Goal: Information Seeking & Learning: Learn about a topic

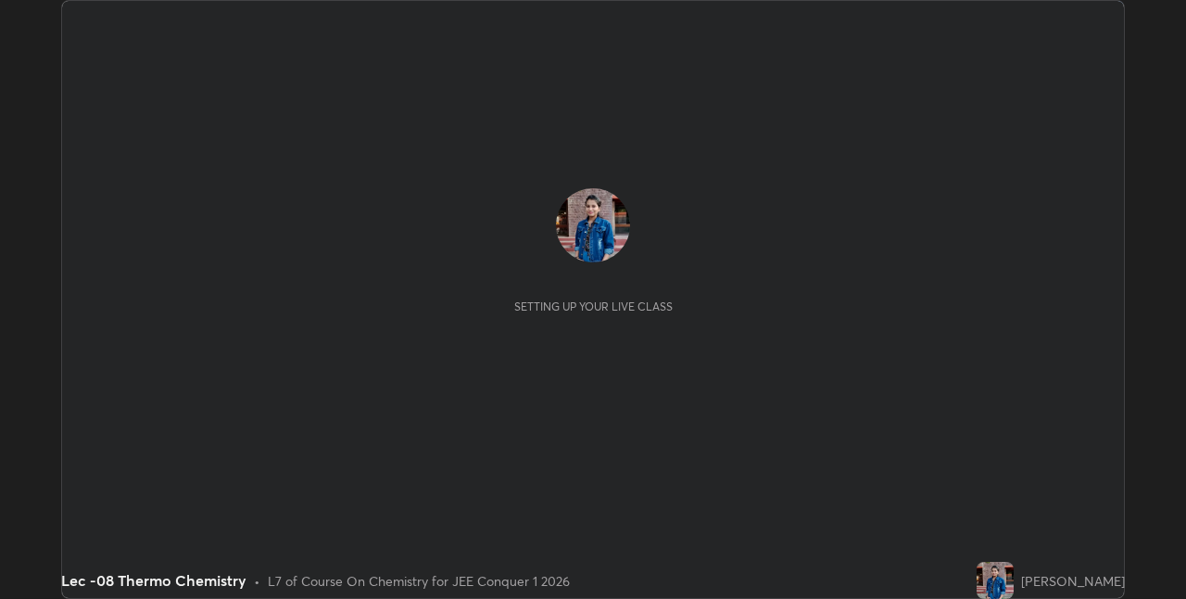
scroll to position [599, 1185]
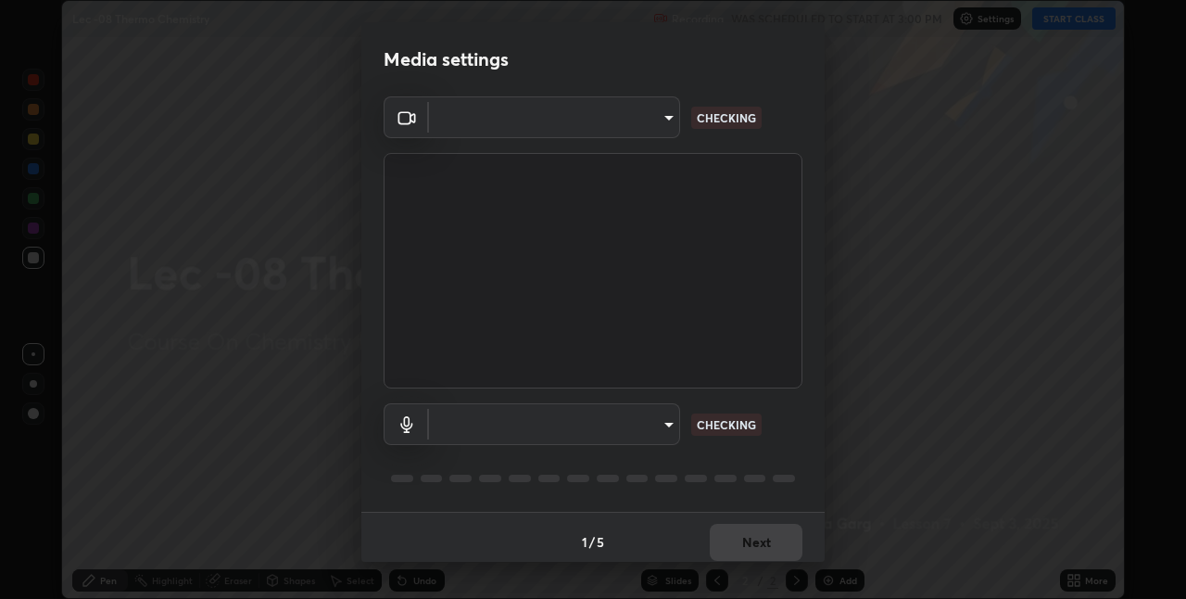
type input "e3e6fd13ef799cde5c9b7fe6f458d6ed022969fe6ce261ce3c0e119950d75ad9"
type input "default"
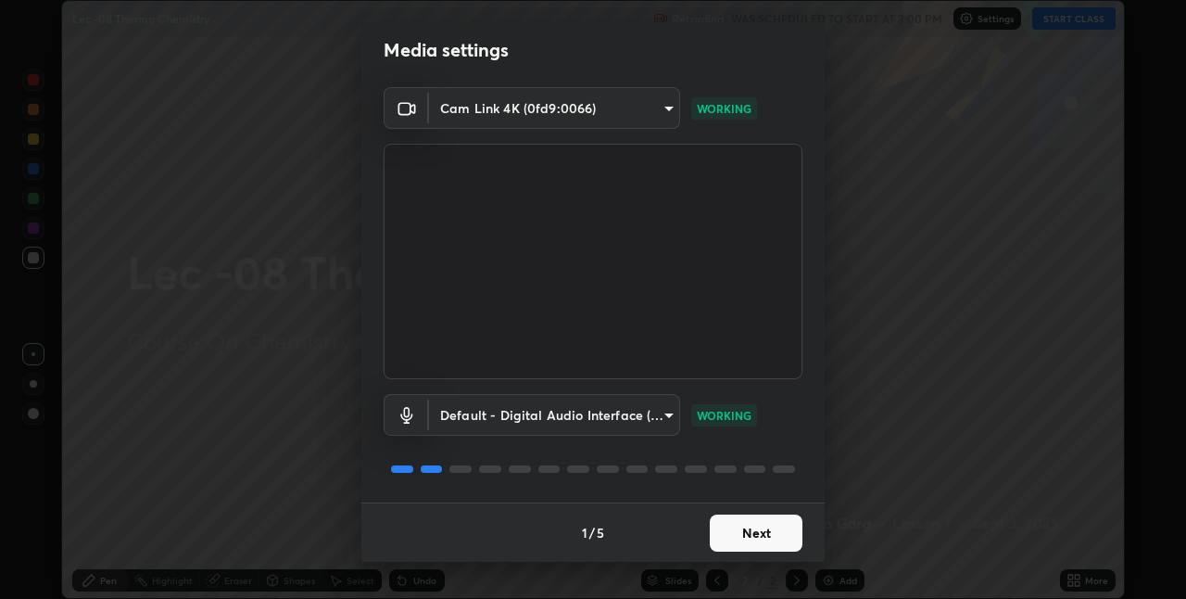
click at [756, 539] on button "Next" at bounding box center [756, 532] width 93 height 37
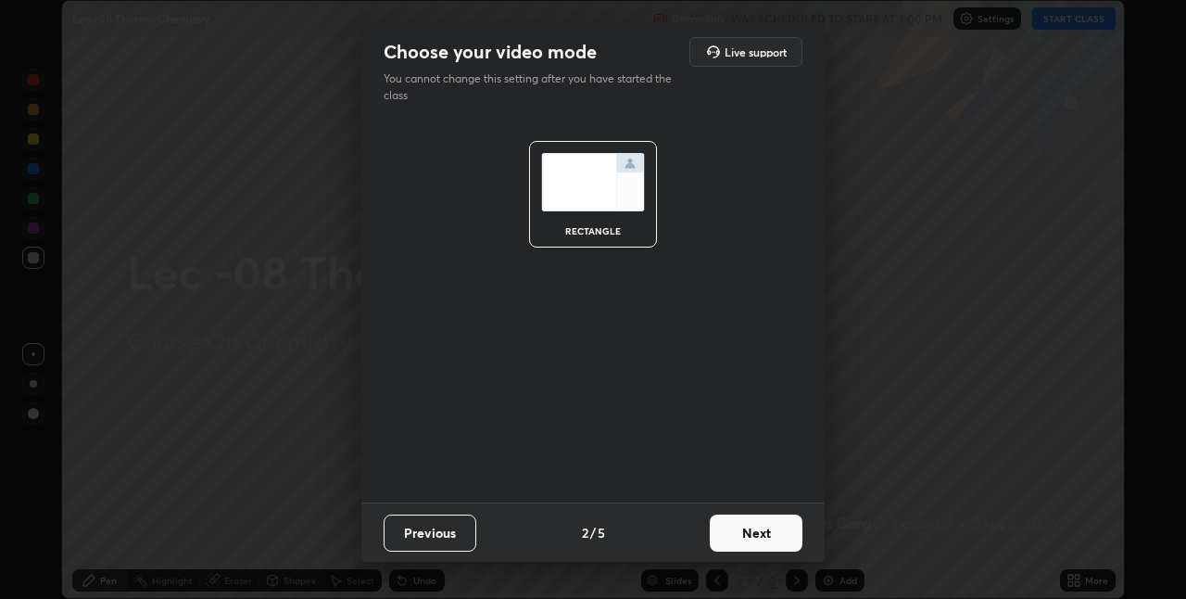
scroll to position [0, 0]
click at [764, 528] on button "Next" at bounding box center [756, 532] width 93 height 37
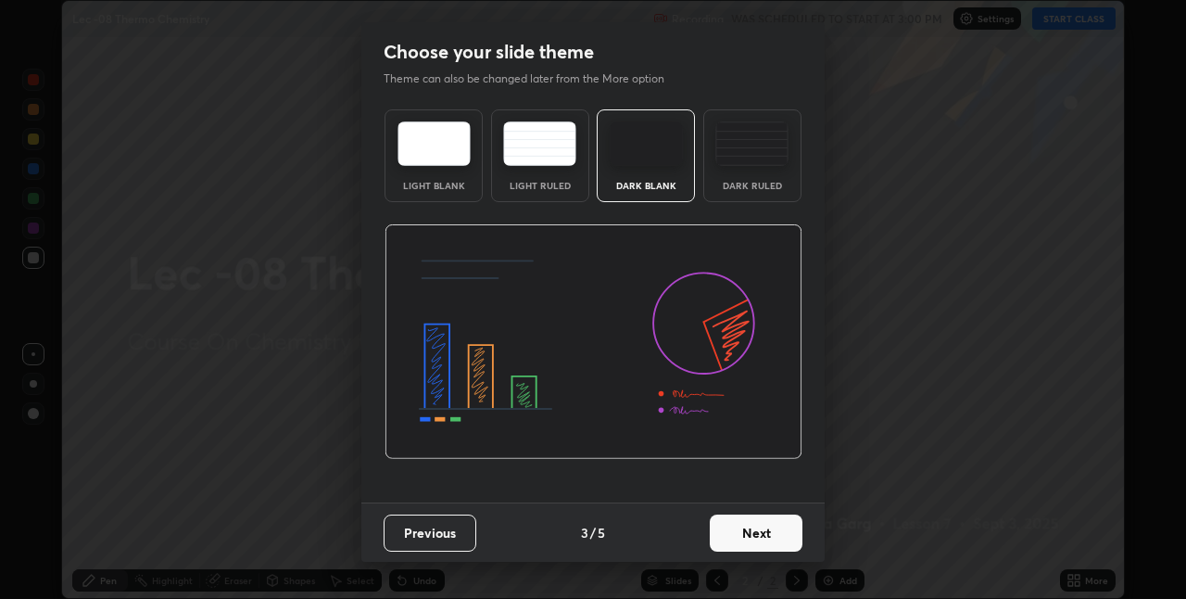
click at [766, 532] on button "Next" at bounding box center [756, 532] width 93 height 37
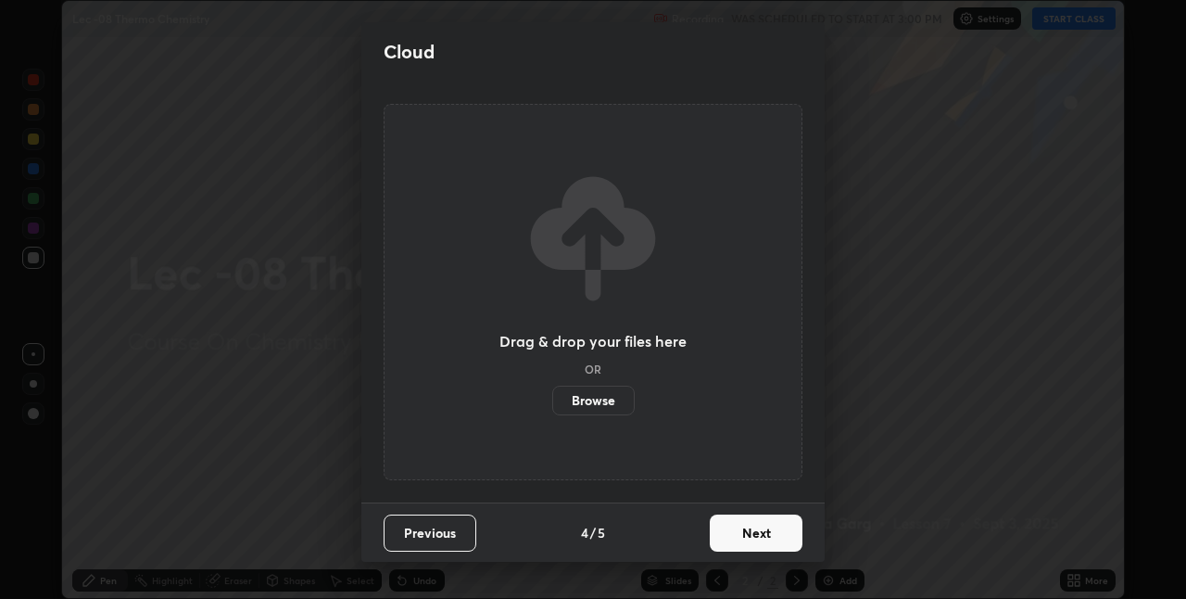
click at [766, 532] on button "Next" at bounding box center [756, 532] width 93 height 37
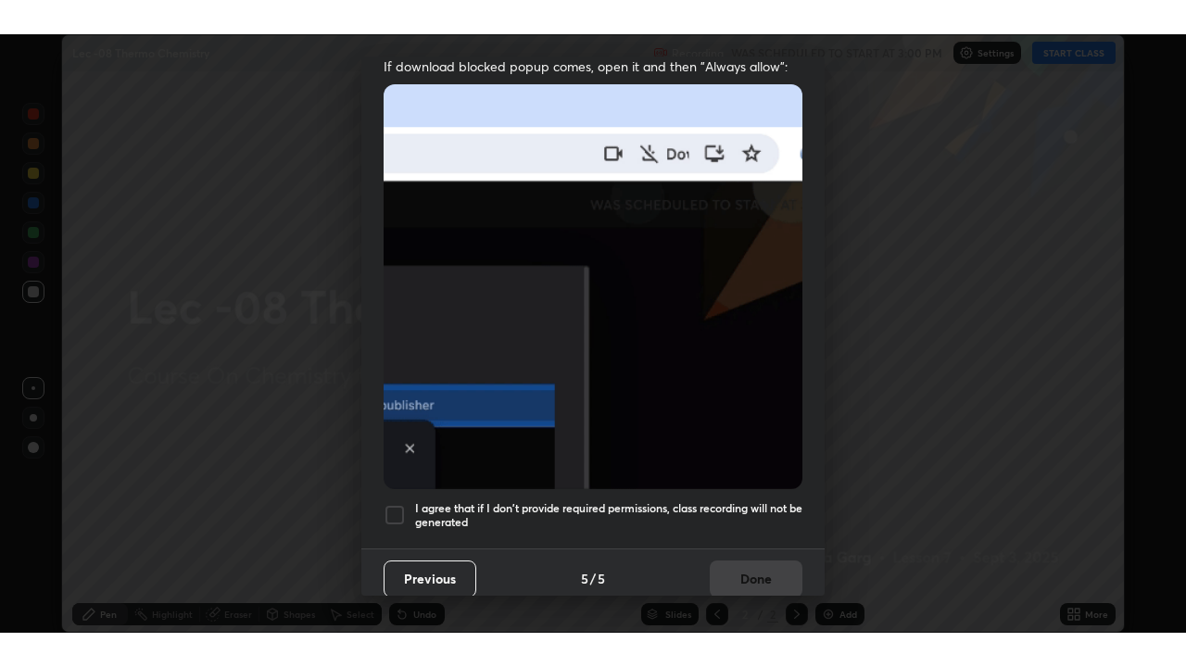
scroll to position [387, 0]
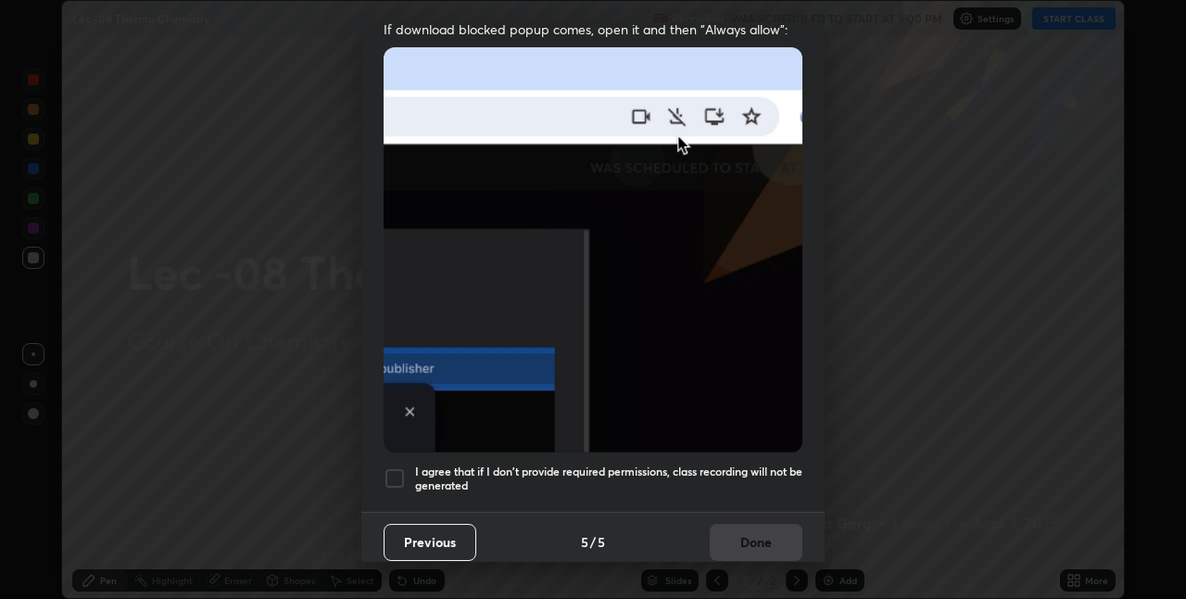
click at [411, 478] on div "I agree that if I don't provide required permissions, class recording will not …" at bounding box center [593, 478] width 419 height 22
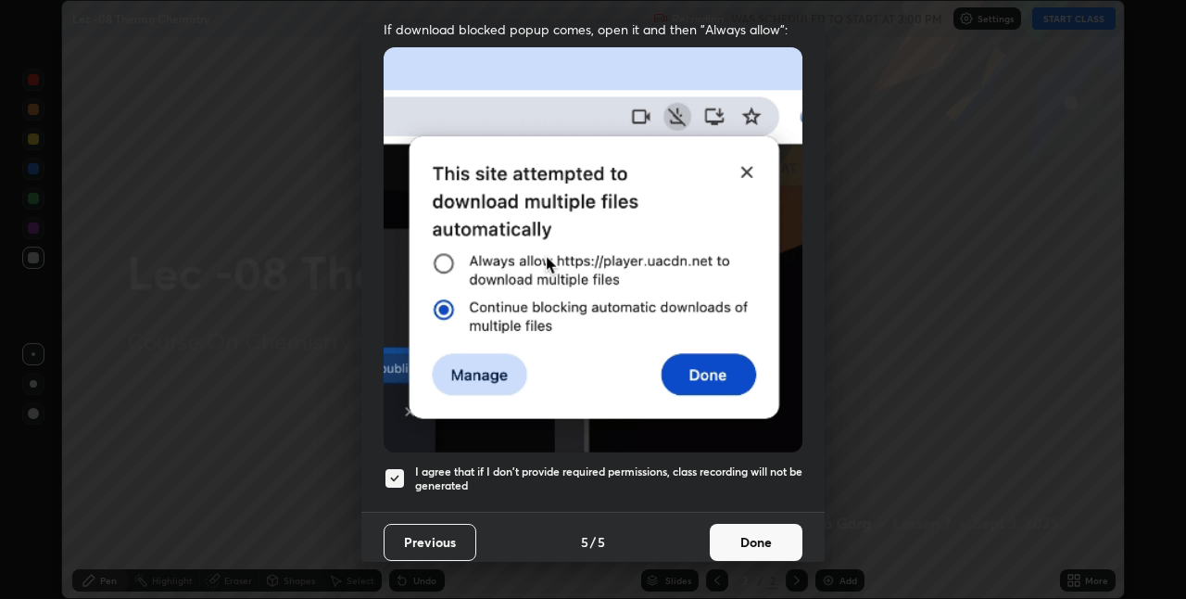
click at [769, 532] on button "Done" at bounding box center [756, 542] width 93 height 37
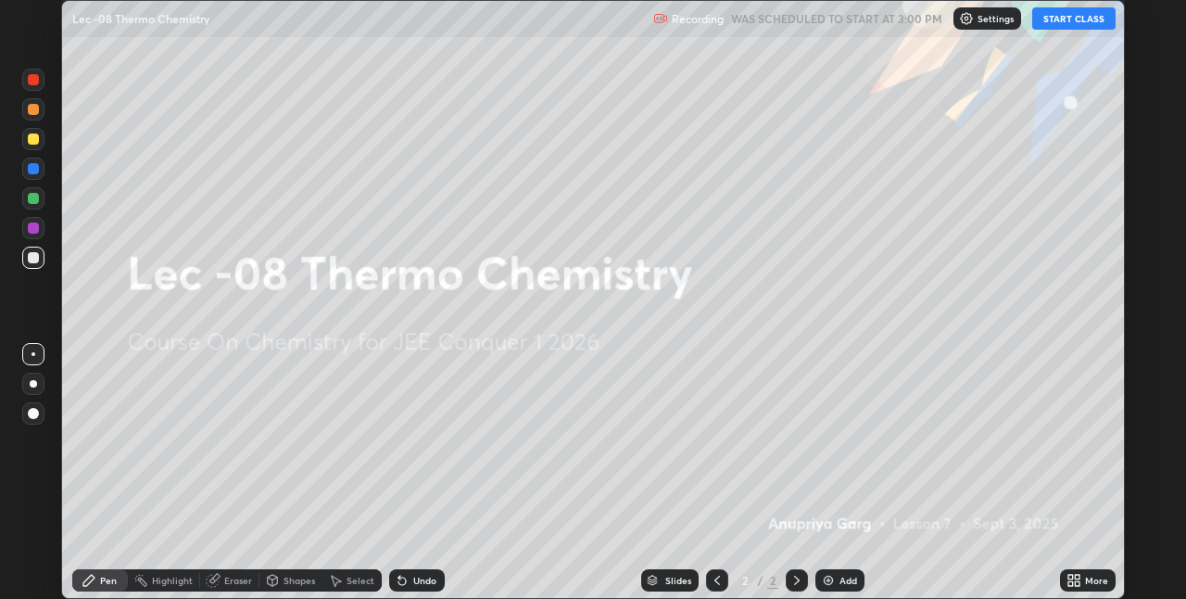
click at [1056, 26] on button "START CLASS" at bounding box center [1073, 18] width 83 height 22
click at [1089, 582] on div "More" at bounding box center [1096, 579] width 23 height 9
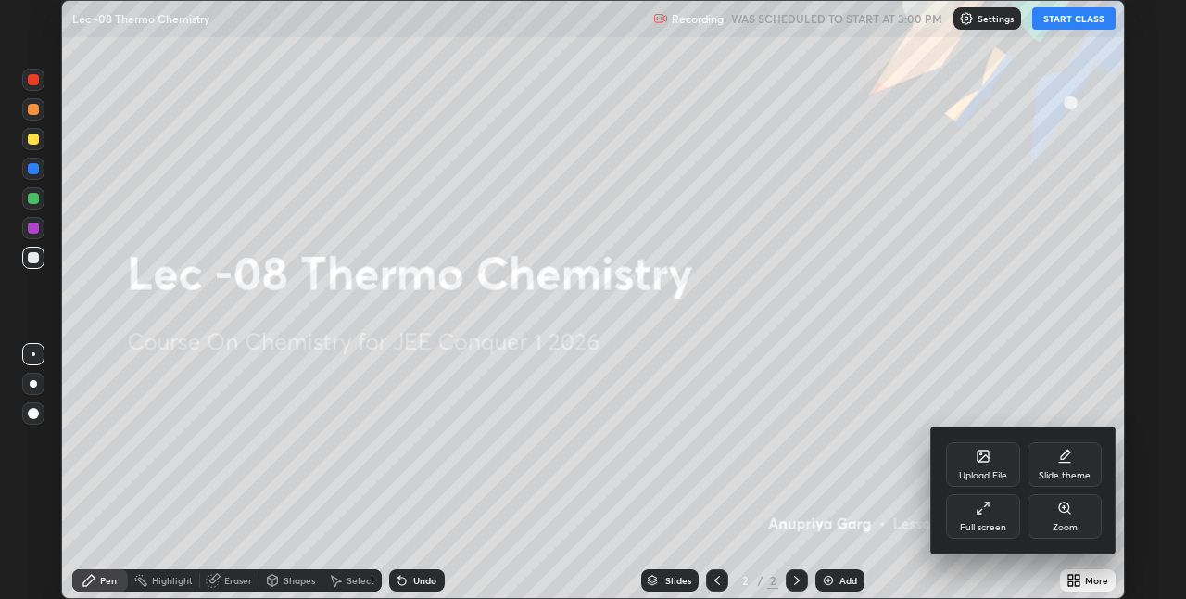
click at [985, 514] on icon at bounding box center [983, 507] width 15 height 15
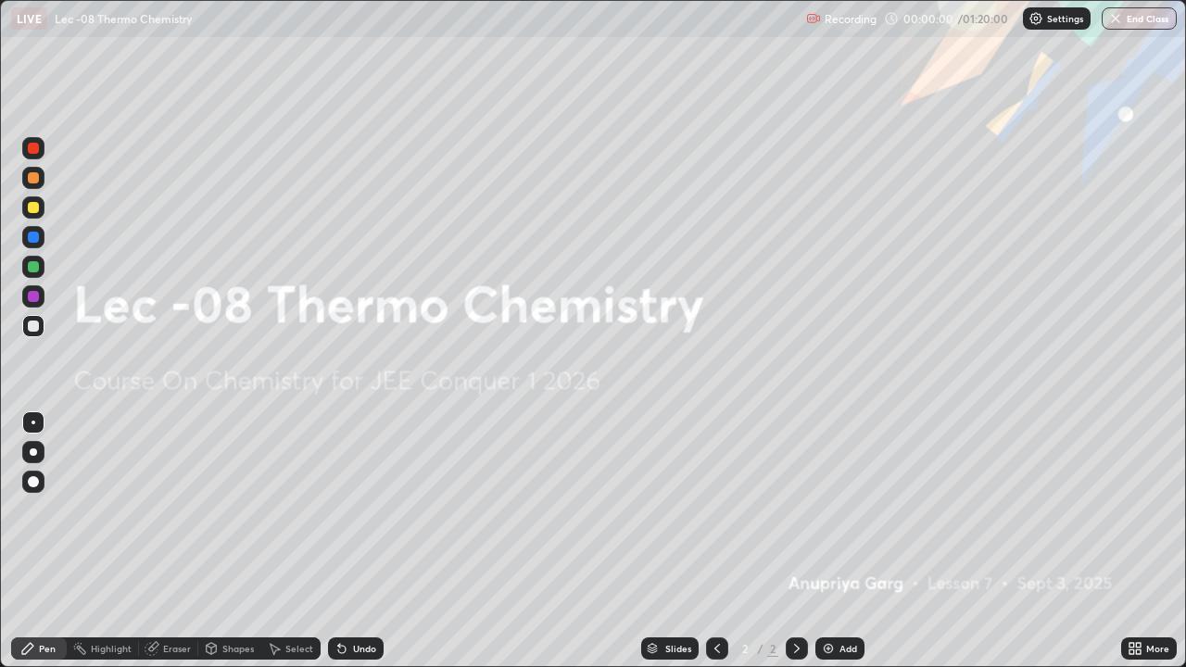
scroll to position [667, 1186]
click at [828, 598] on img at bounding box center [828, 648] width 15 height 15
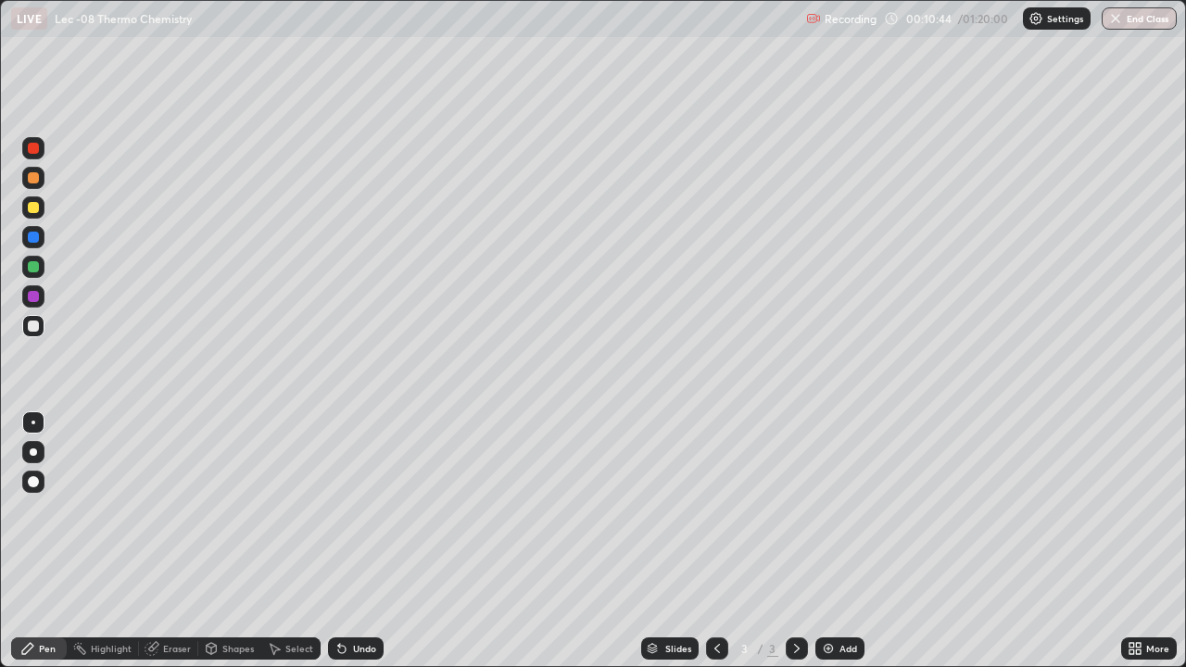
click at [157, 598] on icon at bounding box center [152, 648] width 15 height 15
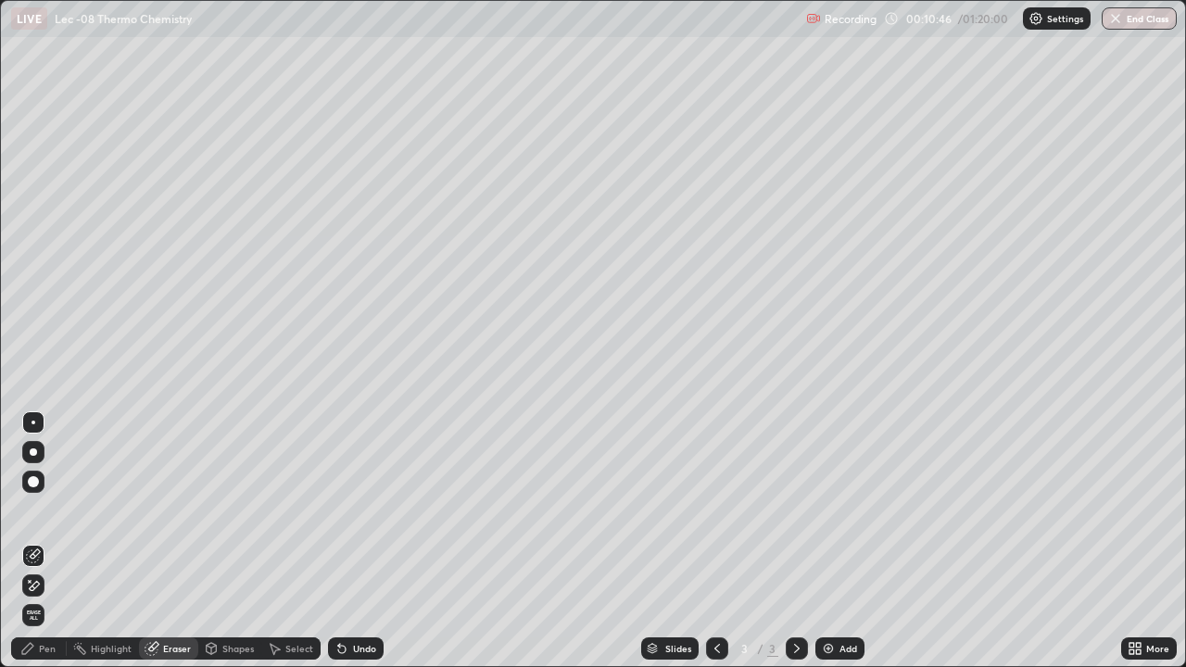
click at [50, 598] on div "Pen" at bounding box center [39, 649] width 56 height 22
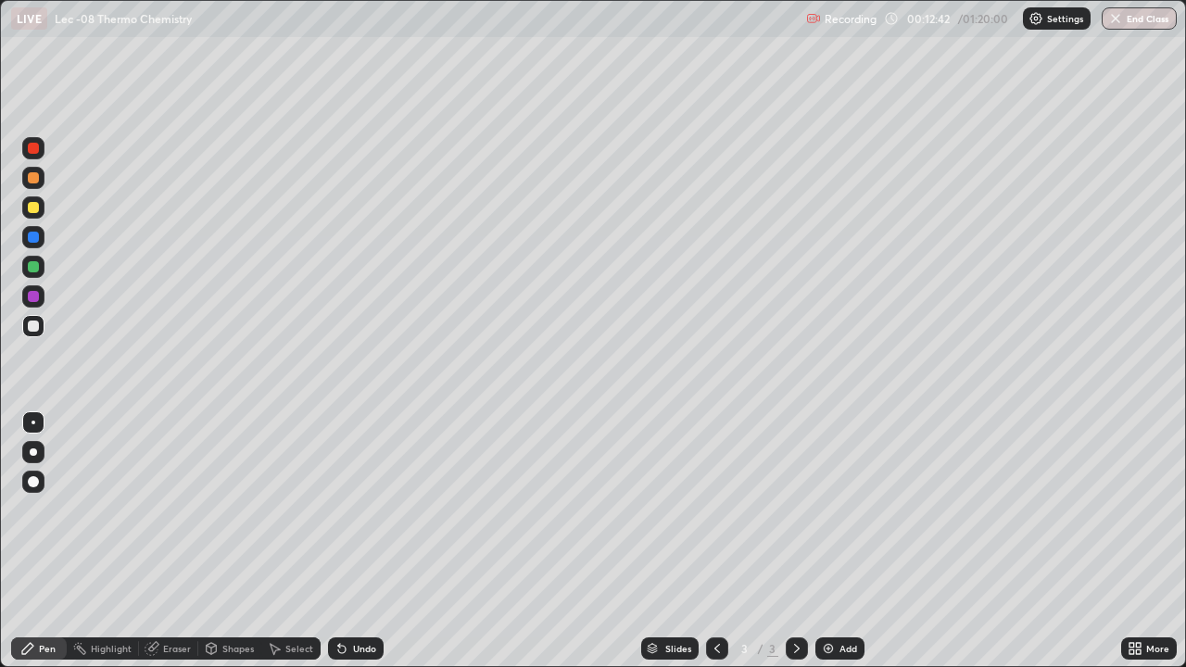
click at [179, 598] on div "Eraser" at bounding box center [177, 648] width 28 height 9
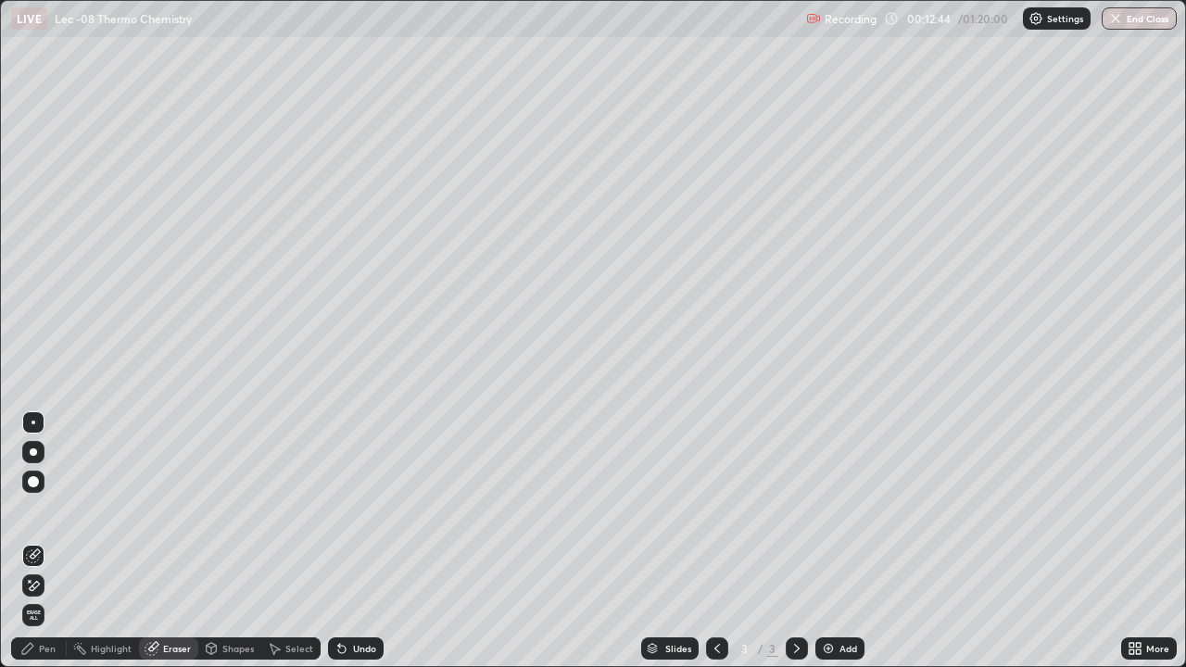
click at [61, 598] on div "Pen" at bounding box center [39, 649] width 56 height 22
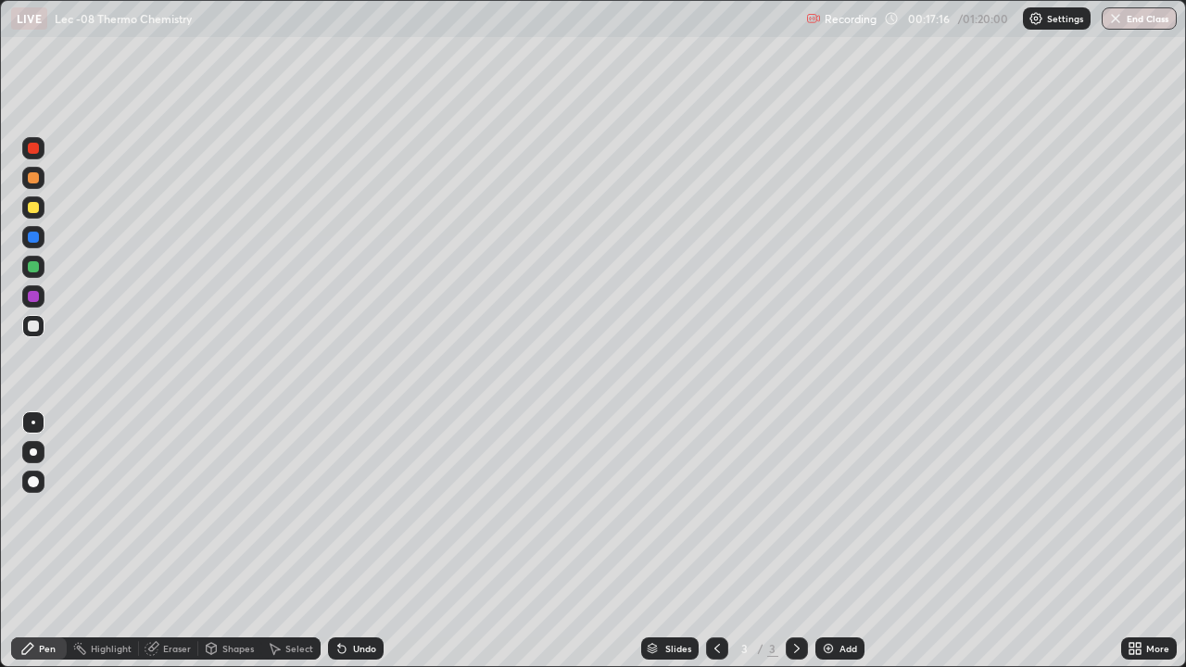
click at [1144, 598] on div "More" at bounding box center [1149, 649] width 56 height 22
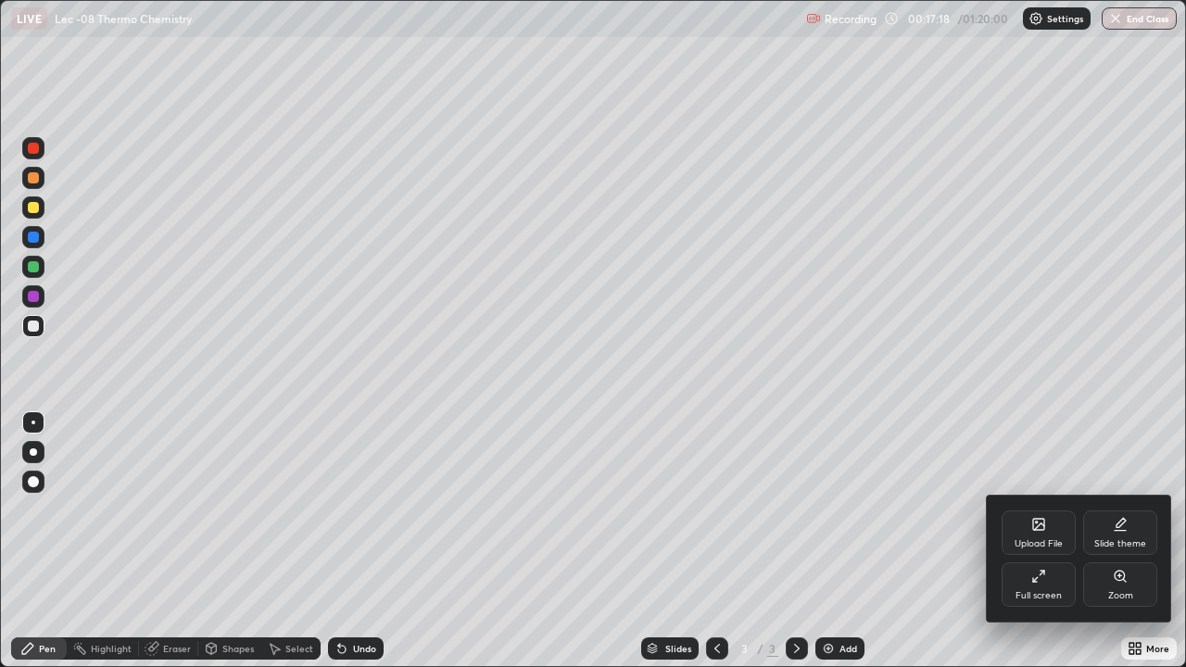
click at [915, 598] on div at bounding box center [593, 333] width 1186 height 667
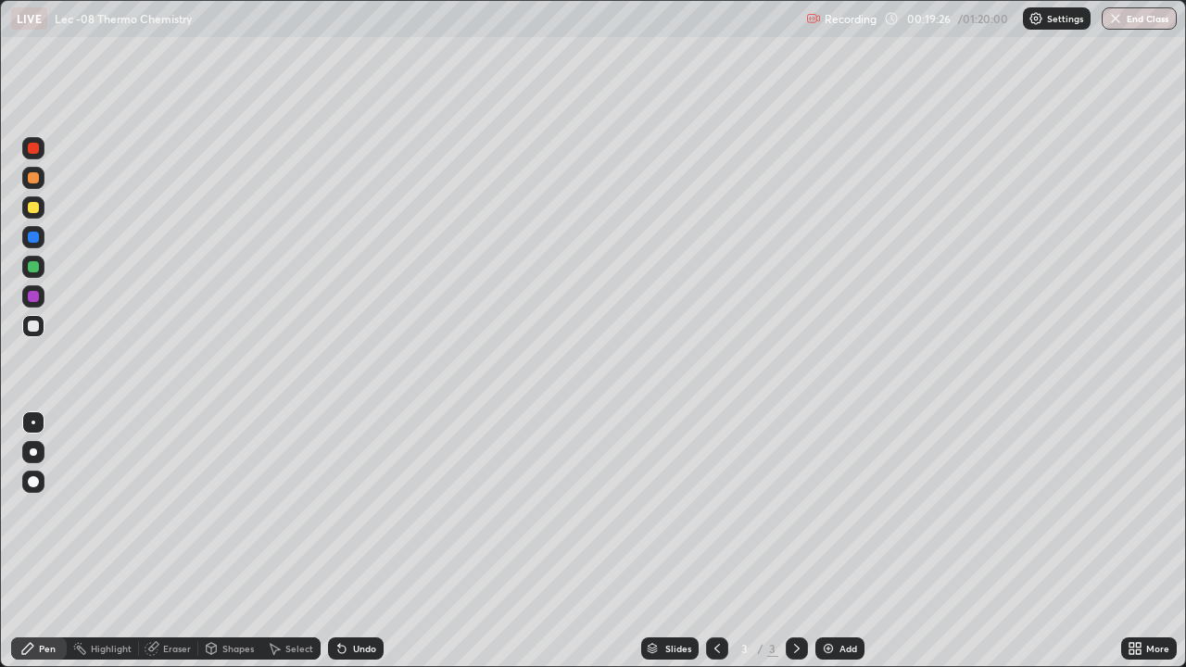
click at [163, 598] on div "Eraser" at bounding box center [177, 648] width 28 height 9
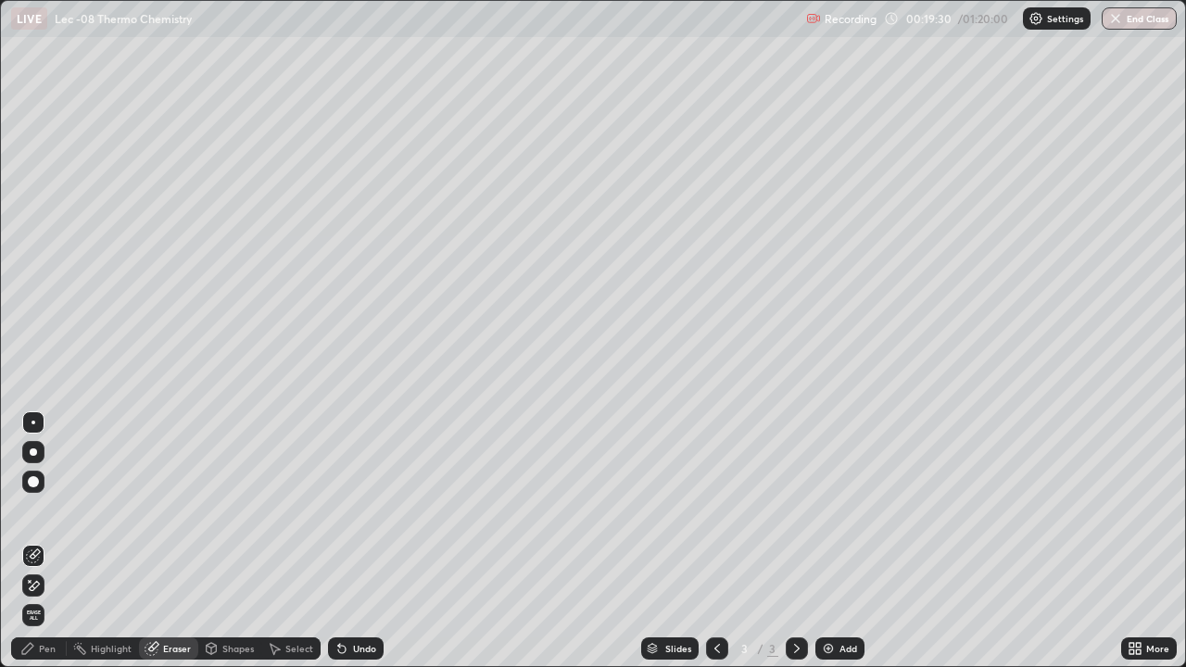
click at [54, 598] on div "Pen" at bounding box center [47, 648] width 17 height 9
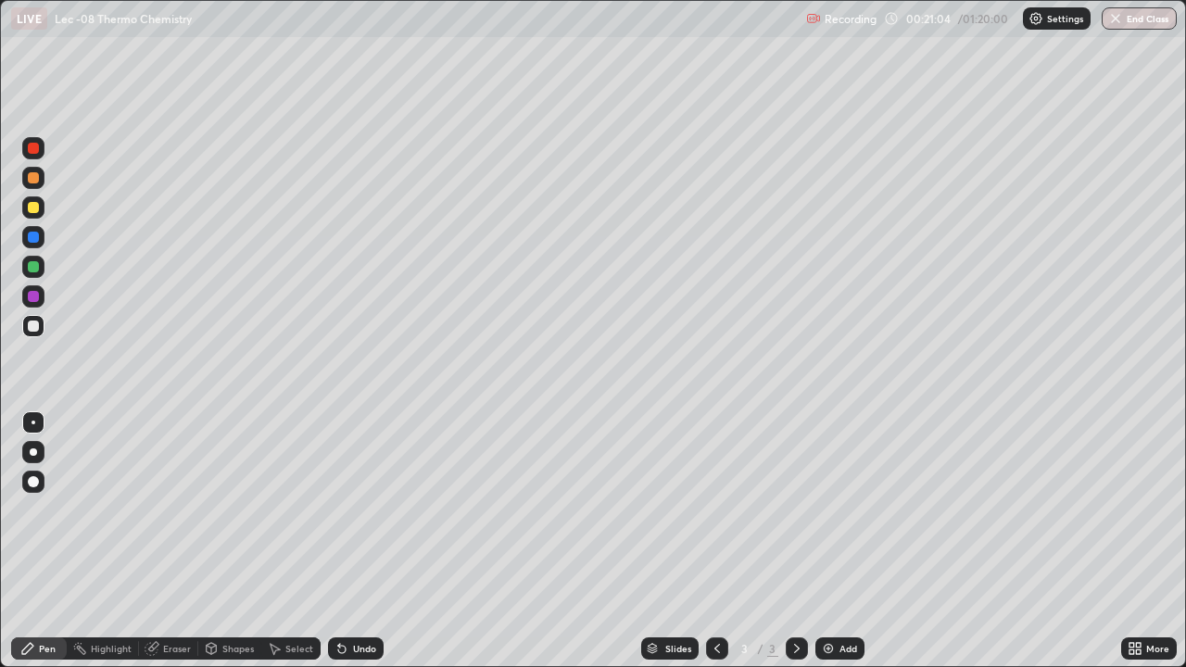
click at [175, 598] on div "Eraser" at bounding box center [168, 649] width 59 height 22
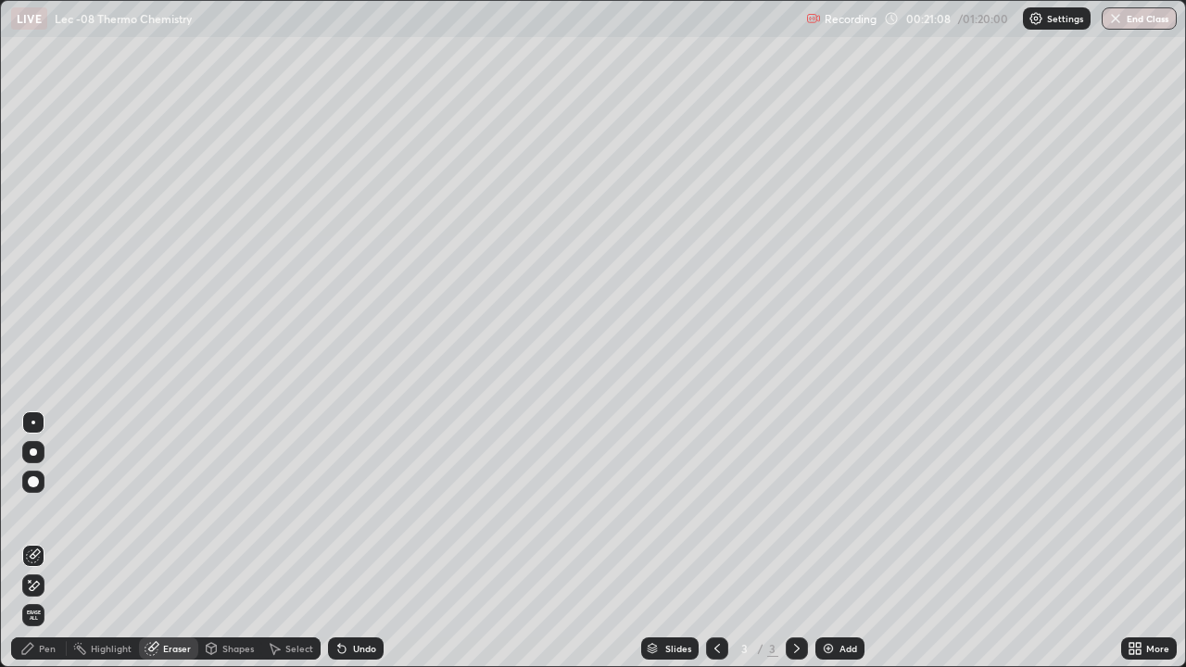
click at [47, 598] on div "Pen" at bounding box center [47, 648] width 17 height 9
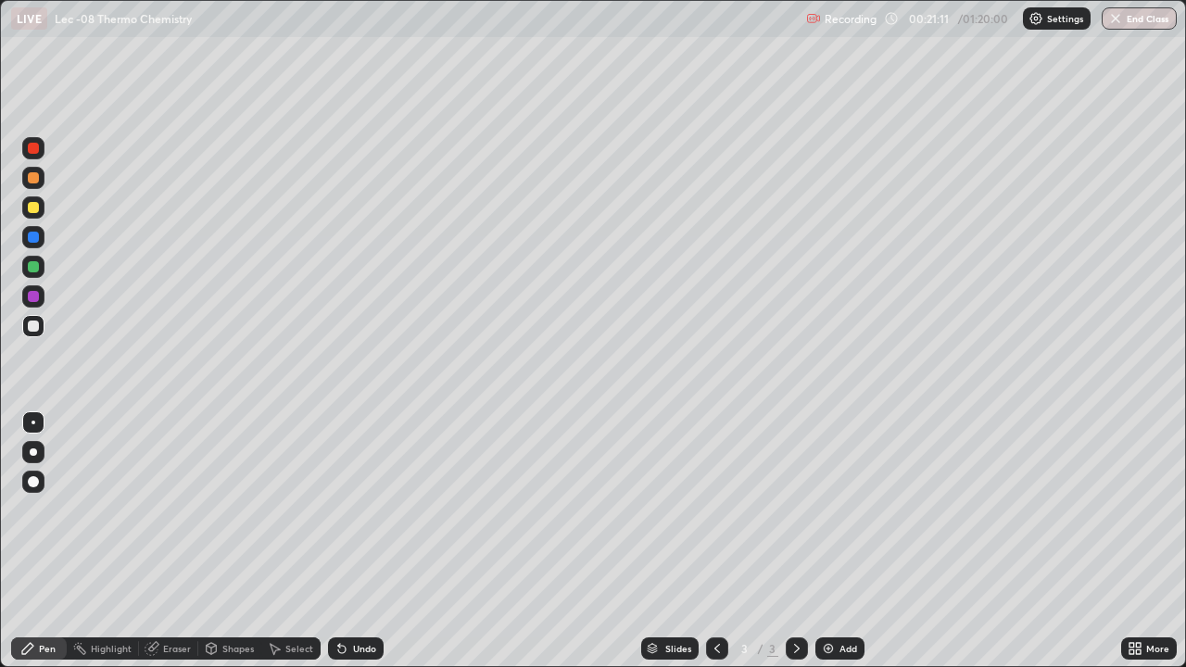
click at [170, 598] on div "Eraser" at bounding box center [177, 648] width 28 height 9
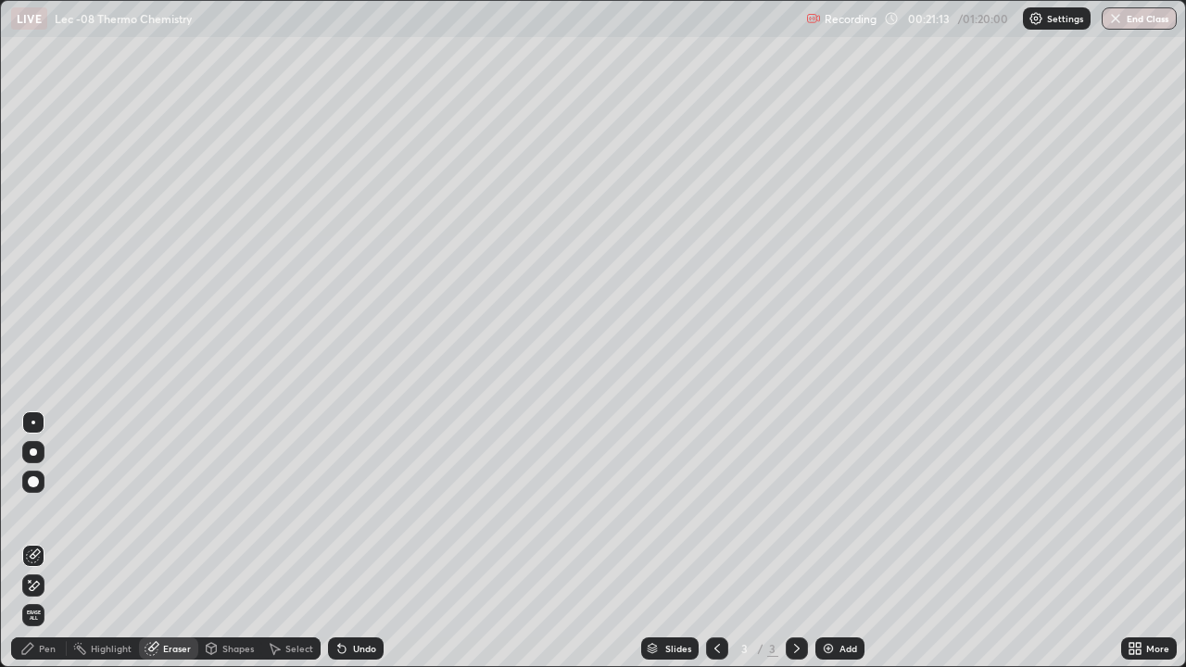
click at [44, 598] on div "Pen" at bounding box center [47, 648] width 17 height 9
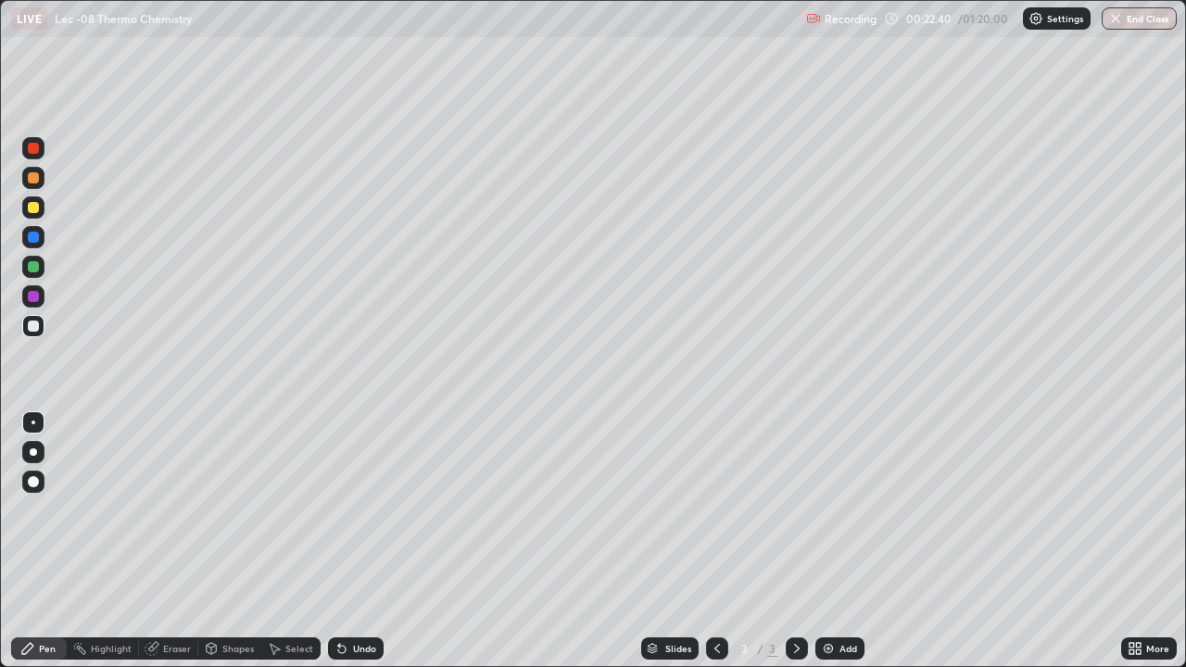
click at [833, 598] on img at bounding box center [828, 648] width 15 height 15
click at [45, 598] on div "Pen" at bounding box center [47, 648] width 17 height 9
click at [34, 208] on div at bounding box center [33, 207] width 11 height 11
click at [41, 330] on div at bounding box center [33, 326] width 22 height 22
click at [167, 598] on div "Eraser" at bounding box center [177, 648] width 28 height 9
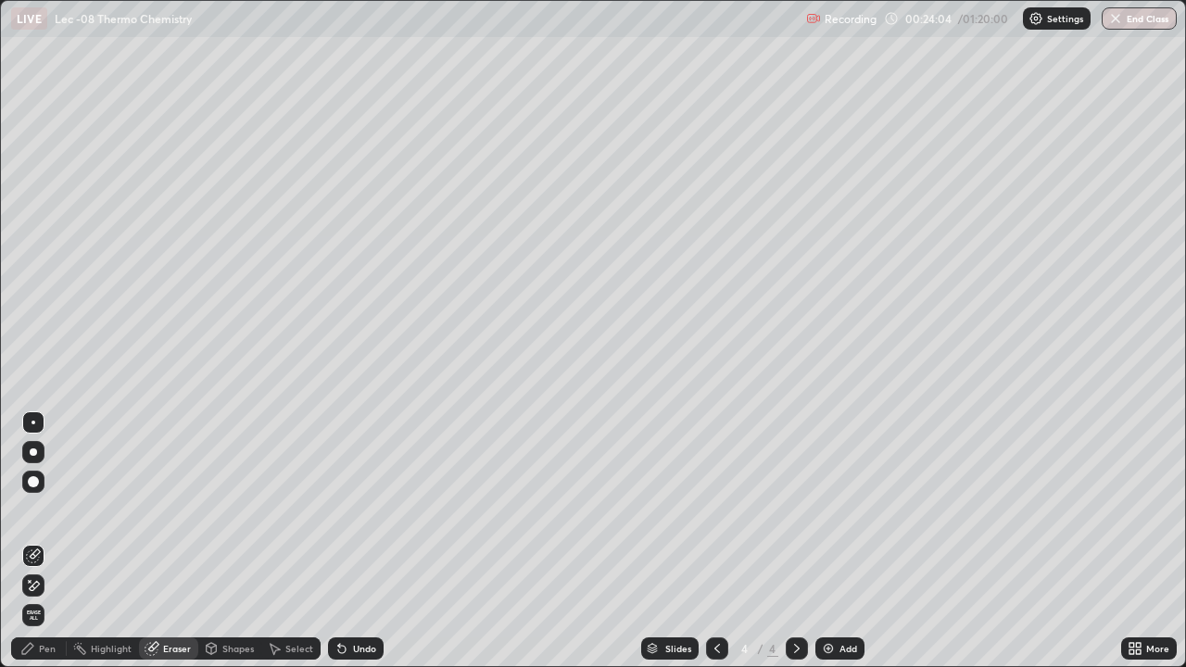
click at [46, 598] on div "Pen" at bounding box center [47, 648] width 17 height 9
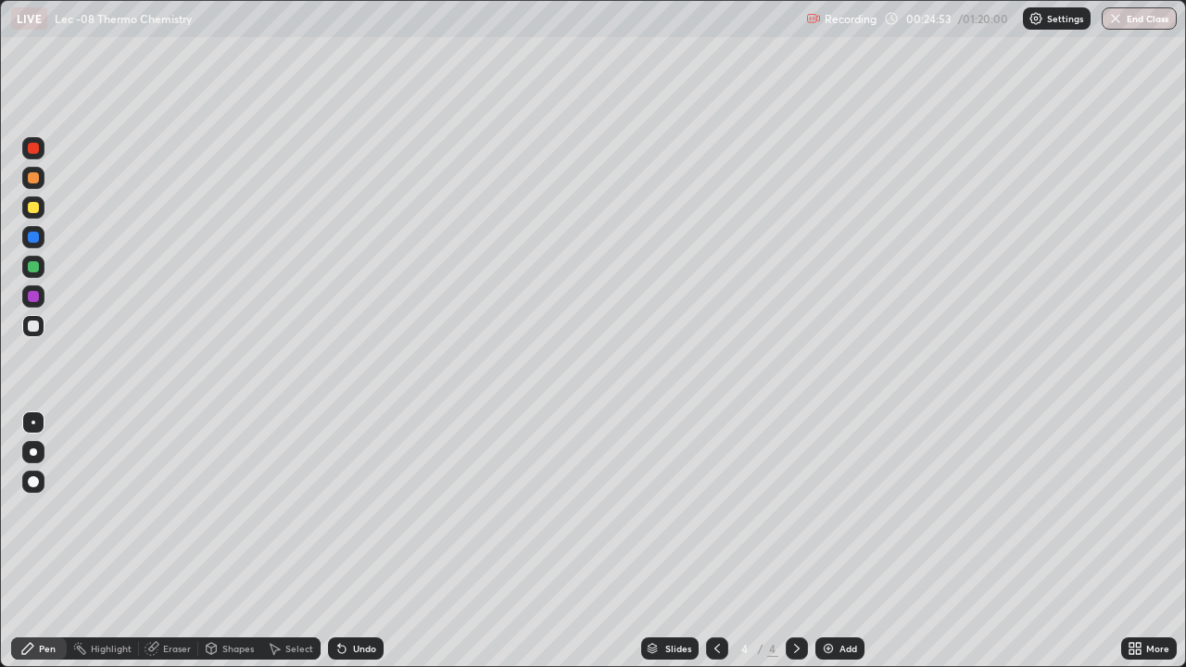
click at [174, 598] on div "Eraser" at bounding box center [177, 648] width 28 height 9
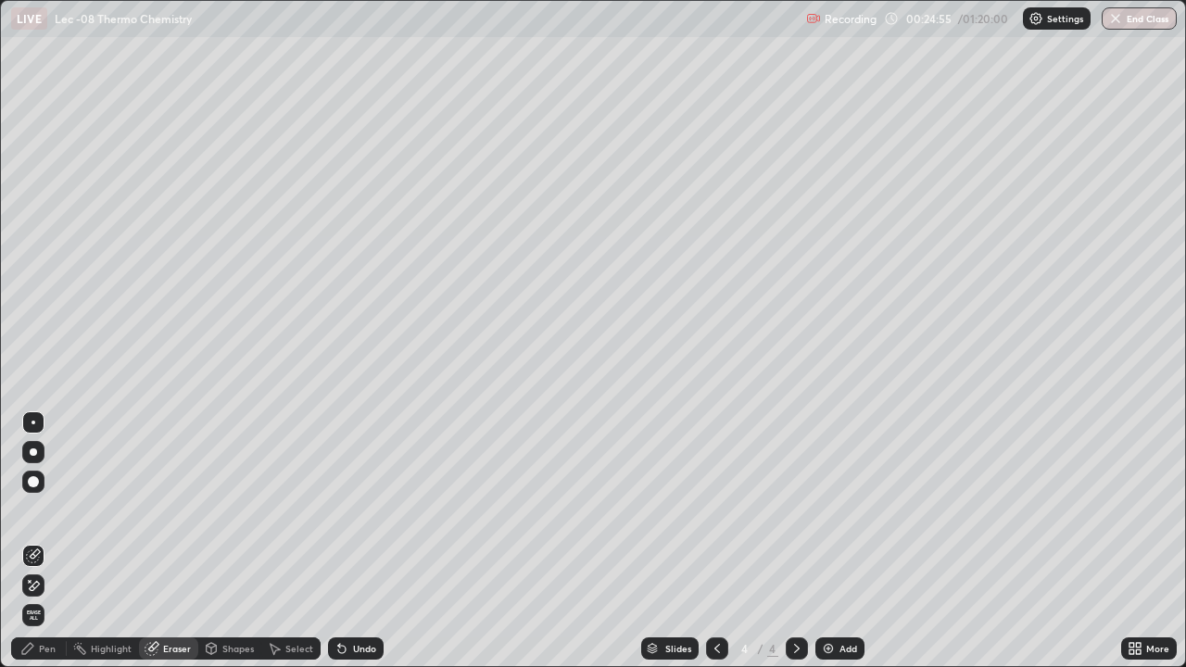
click at [36, 598] on div "Pen" at bounding box center [39, 649] width 56 height 22
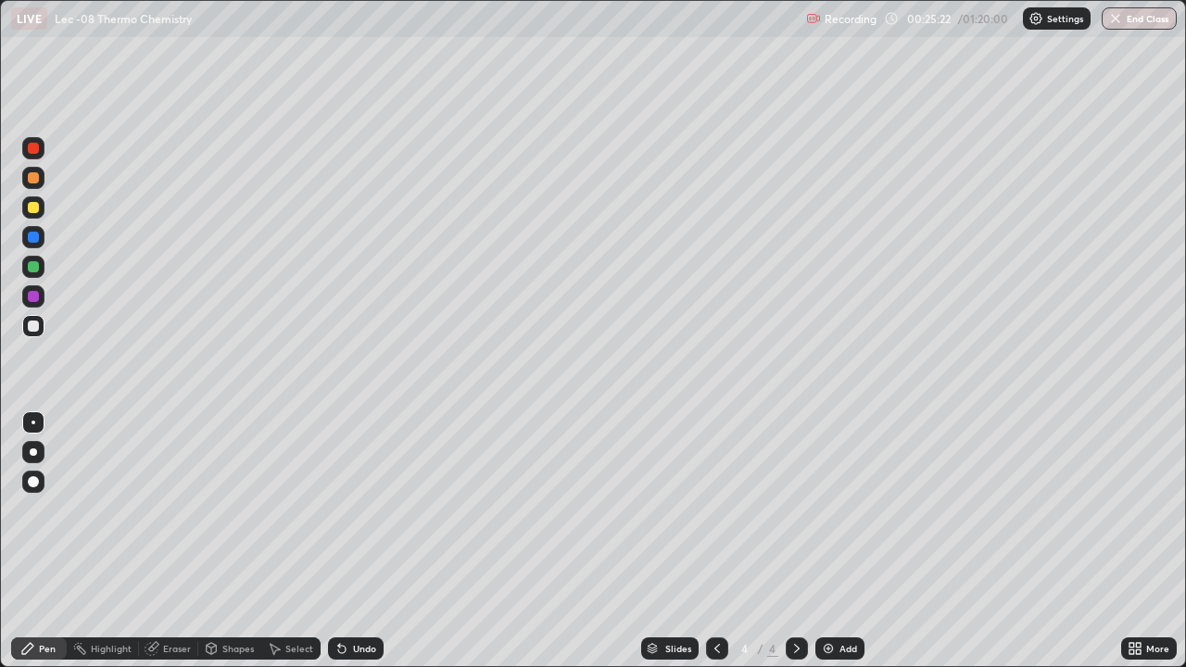
click at [169, 598] on div "Eraser" at bounding box center [177, 648] width 28 height 9
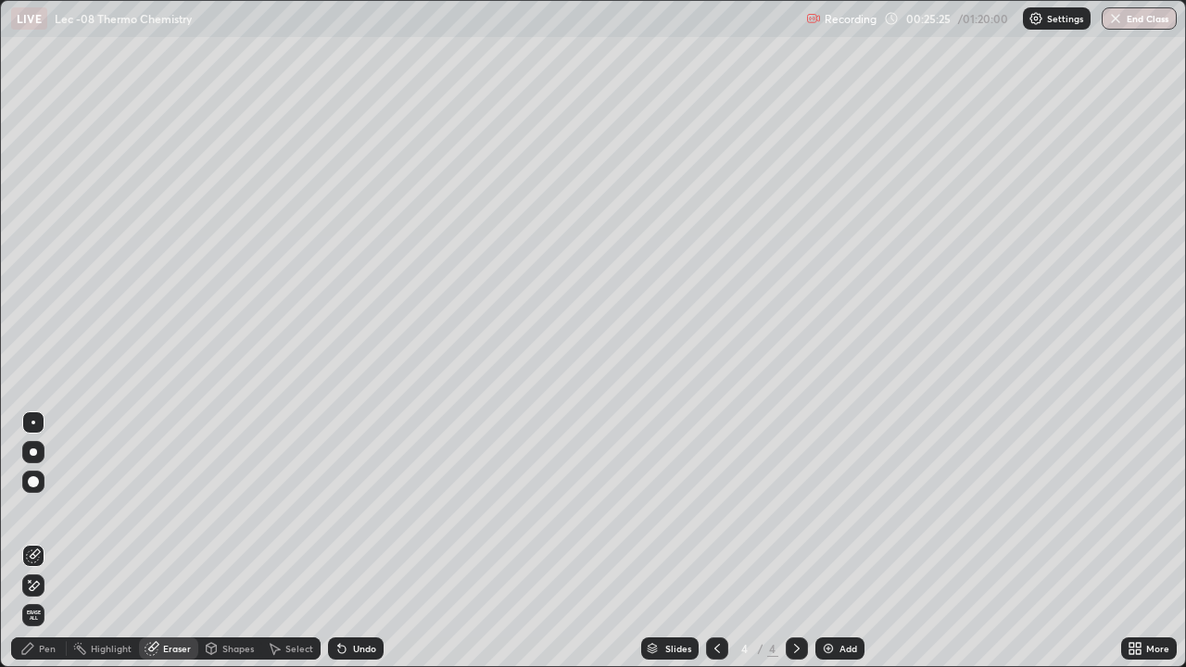
click at [43, 598] on div "Pen" at bounding box center [47, 648] width 17 height 9
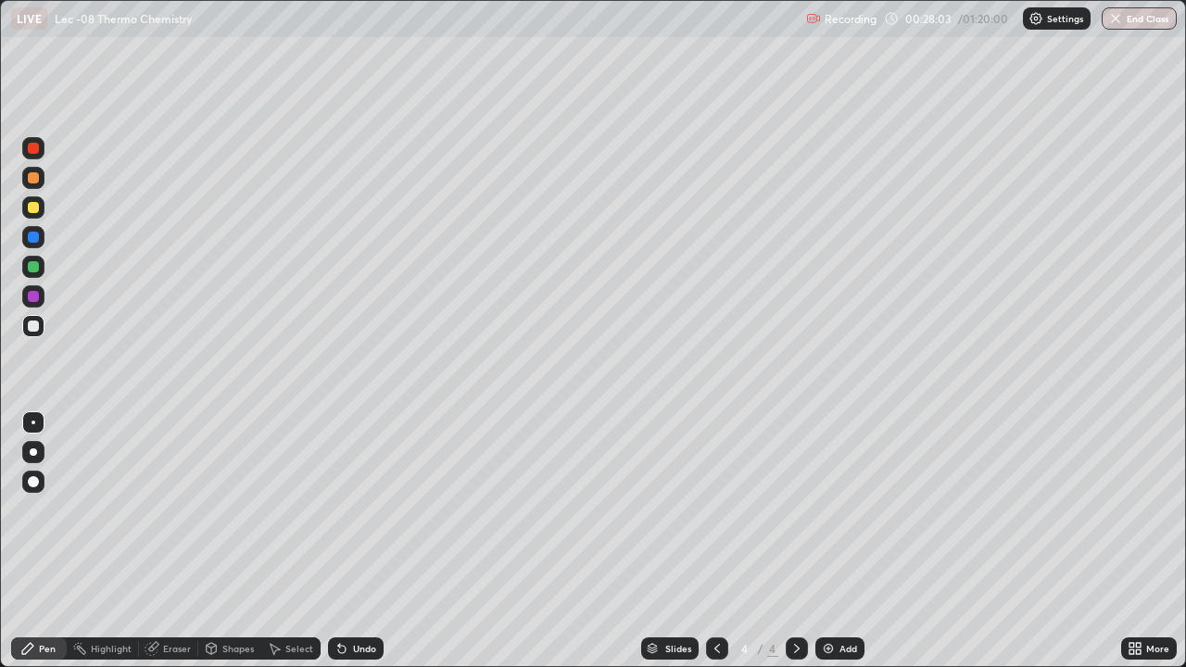
click at [160, 598] on div "Eraser" at bounding box center [168, 649] width 59 height 22
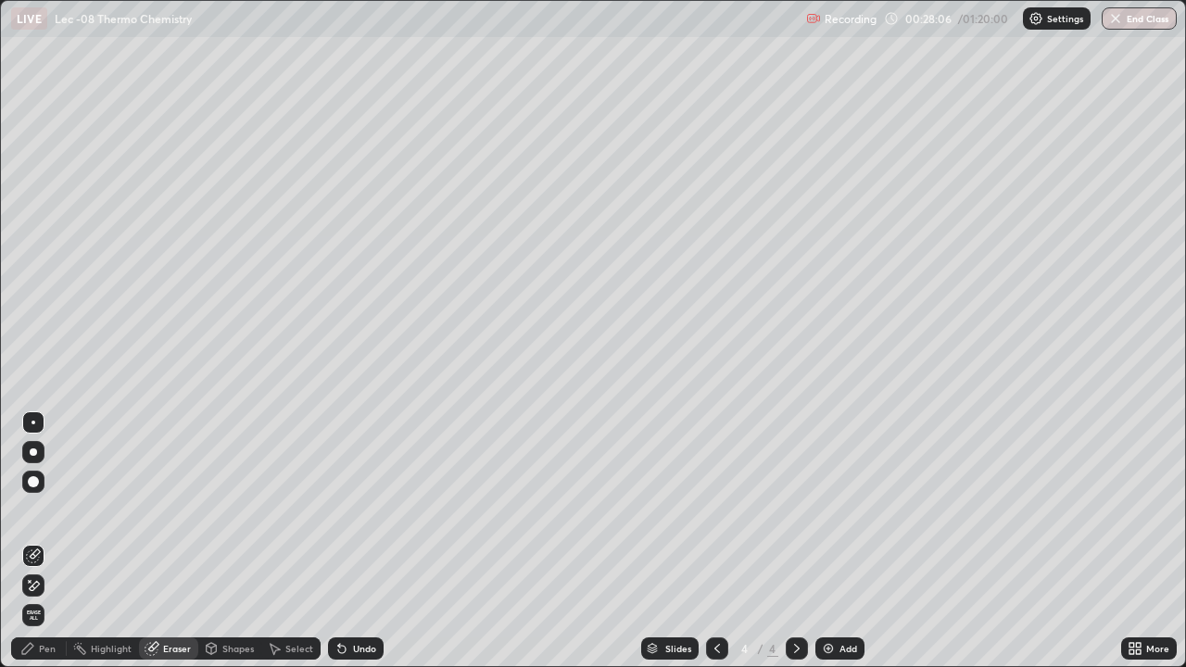
click at [32, 598] on icon at bounding box center [27, 648] width 15 height 15
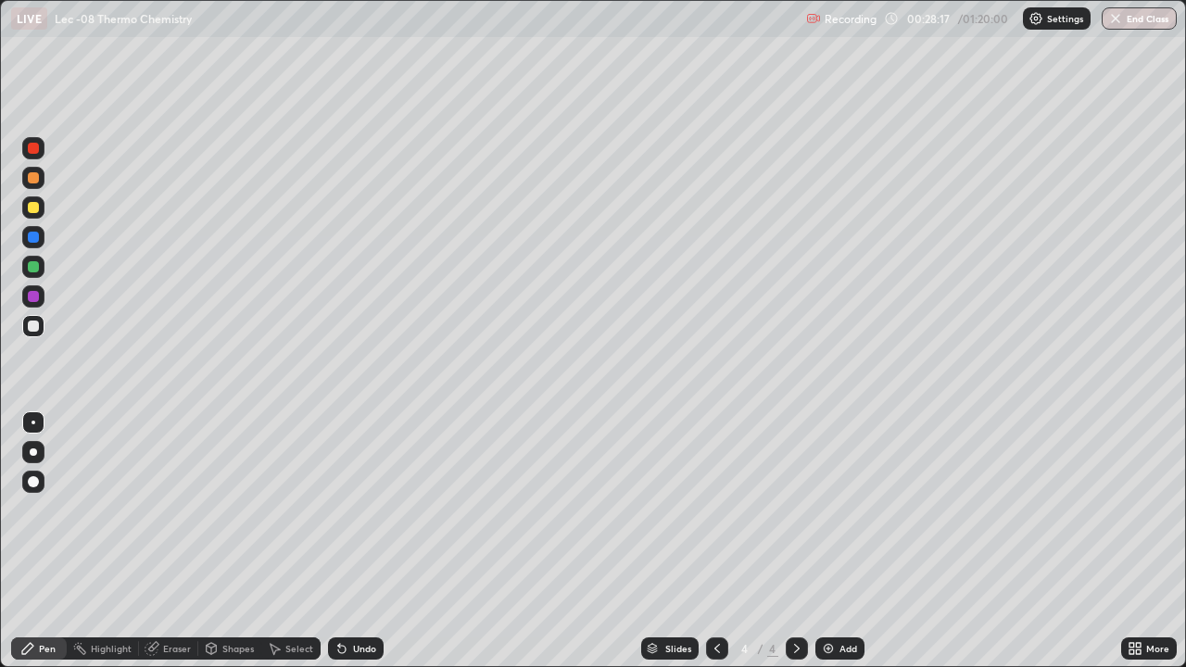
click at [165, 598] on div "Eraser" at bounding box center [177, 648] width 28 height 9
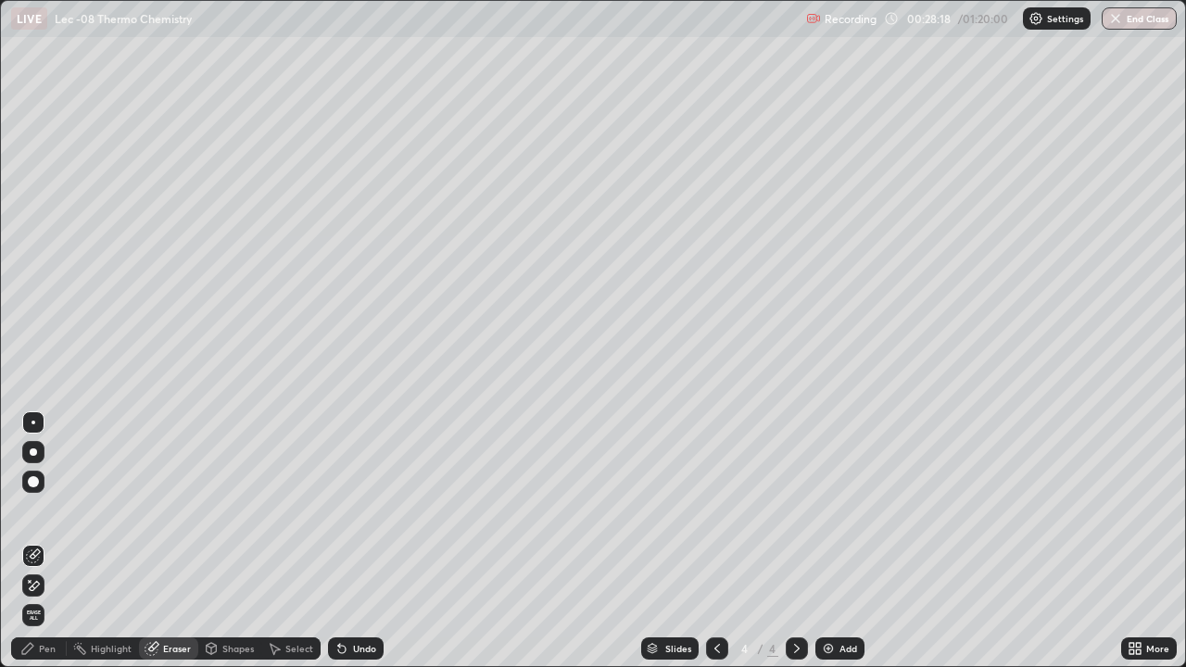
click at [34, 598] on icon at bounding box center [27, 648] width 15 height 15
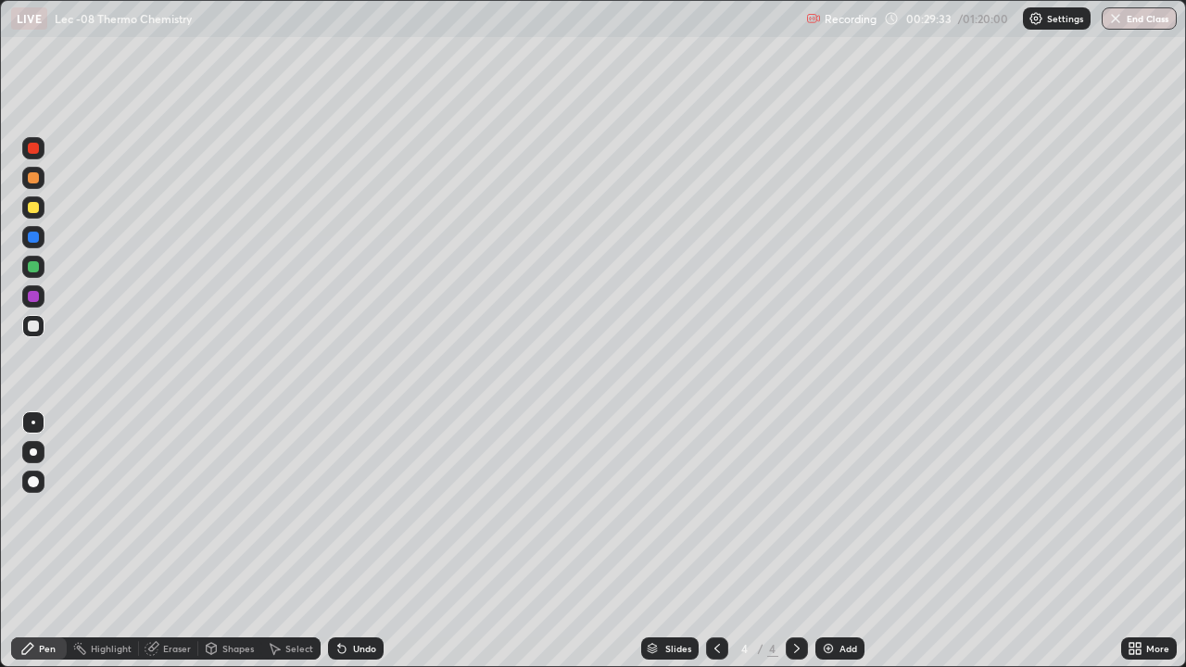
click at [835, 598] on div "Add" at bounding box center [839, 649] width 49 height 22
click at [179, 598] on div "Eraser" at bounding box center [177, 648] width 28 height 9
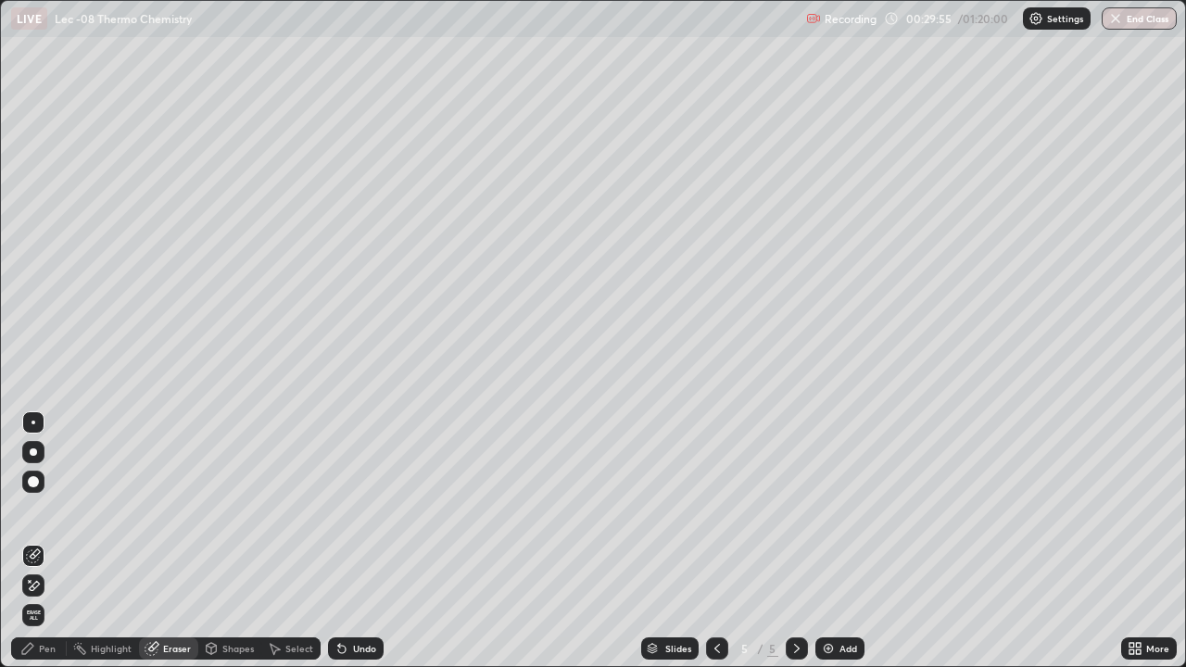
click at [53, 598] on div "Pen" at bounding box center [47, 648] width 17 height 9
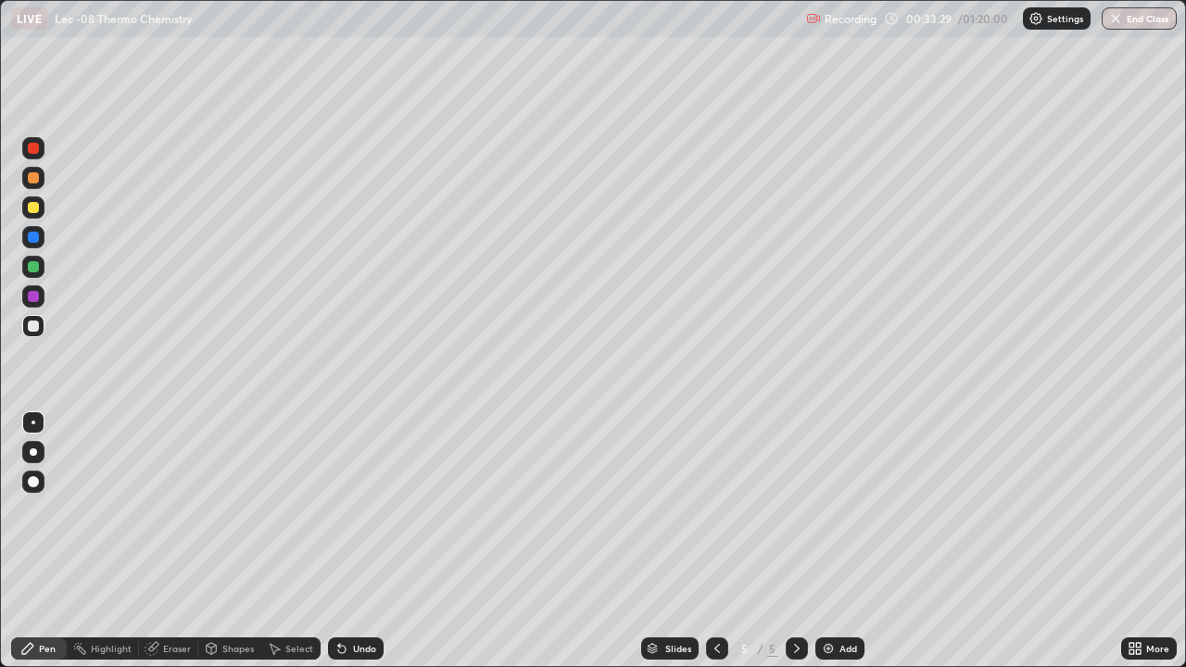
click at [32, 218] on div at bounding box center [33, 207] width 22 height 22
click at [42, 335] on div at bounding box center [33, 326] width 22 height 22
click at [163, 598] on div "Eraser" at bounding box center [177, 648] width 28 height 9
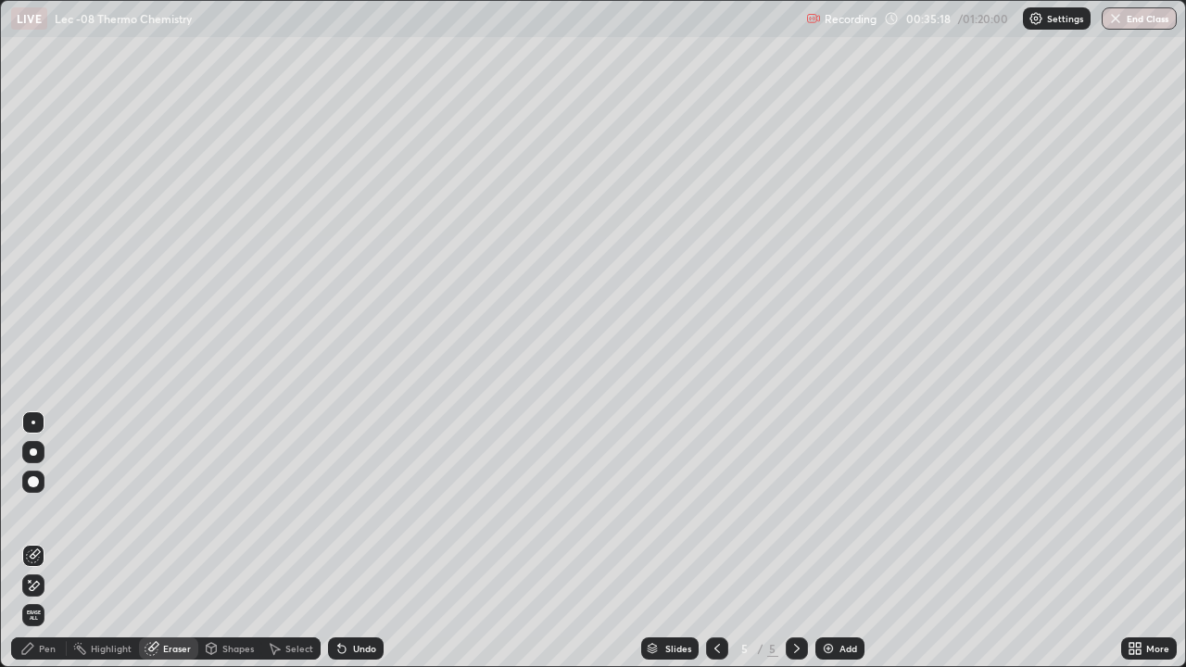
click at [46, 598] on div "Pen" at bounding box center [47, 648] width 17 height 9
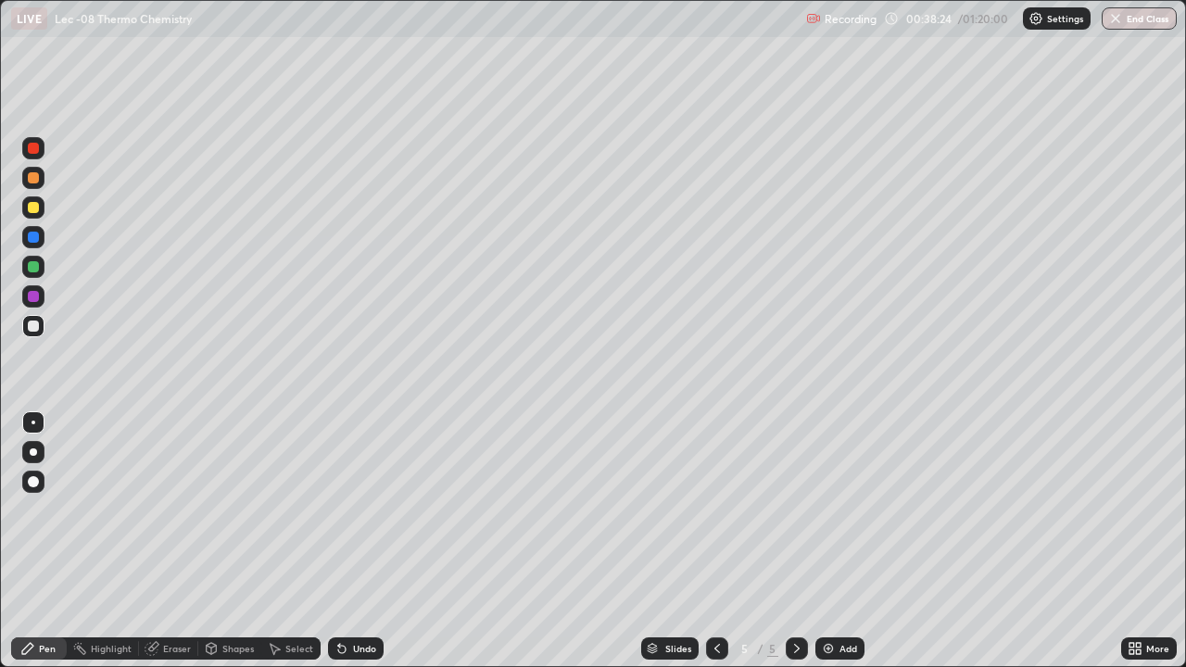
click at [182, 598] on div "Eraser" at bounding box center [177, 648] width 28 height 9
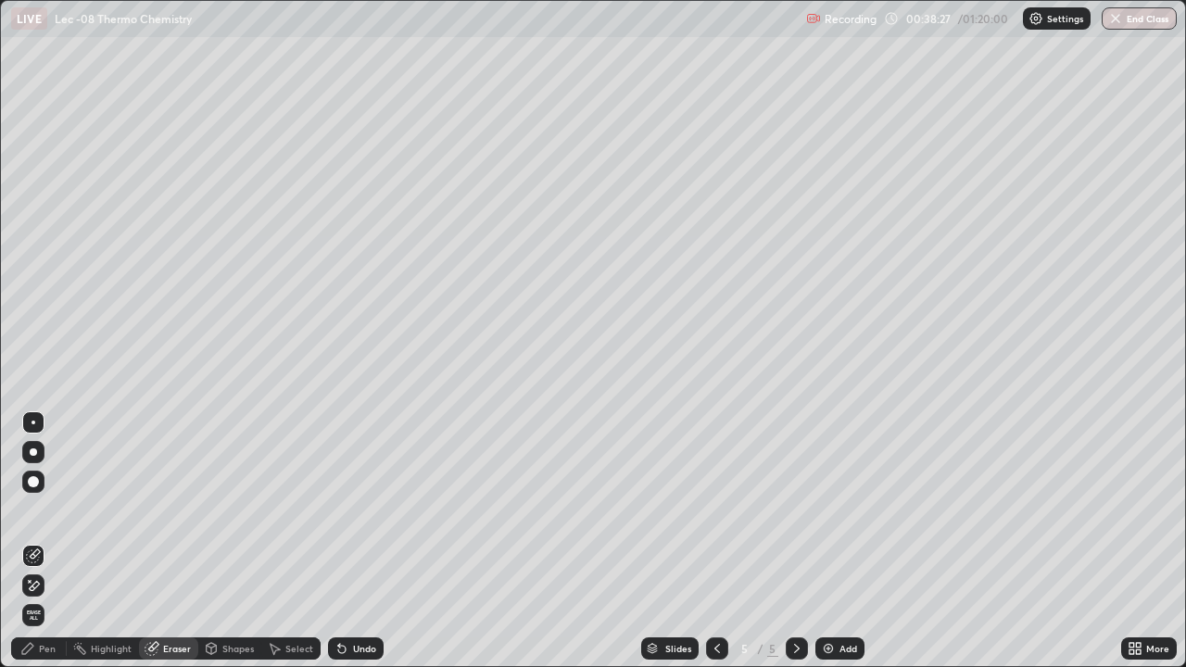
click at [51, 598] on div "Pen" at bounding box center [47, 648] width 17 height 9
